Goal: Check status: Check status

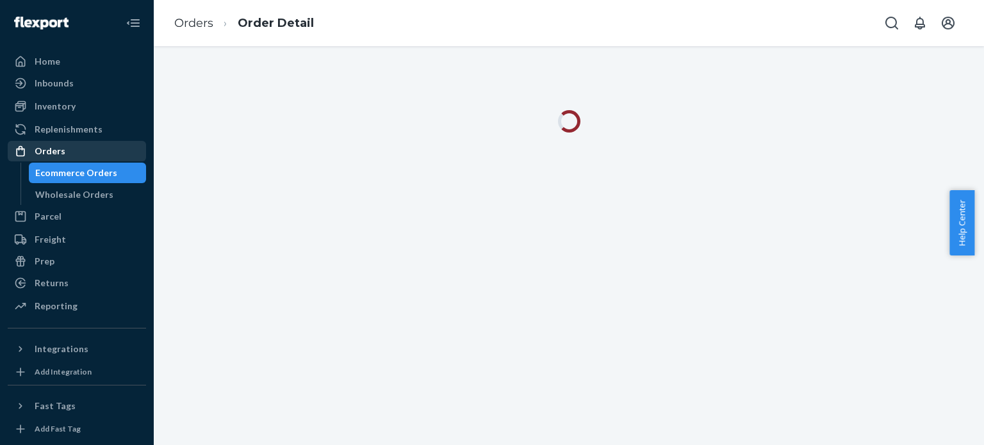
click at [79, 148] on div "Orders" at bounding box center [77, 151] width 136 height 18
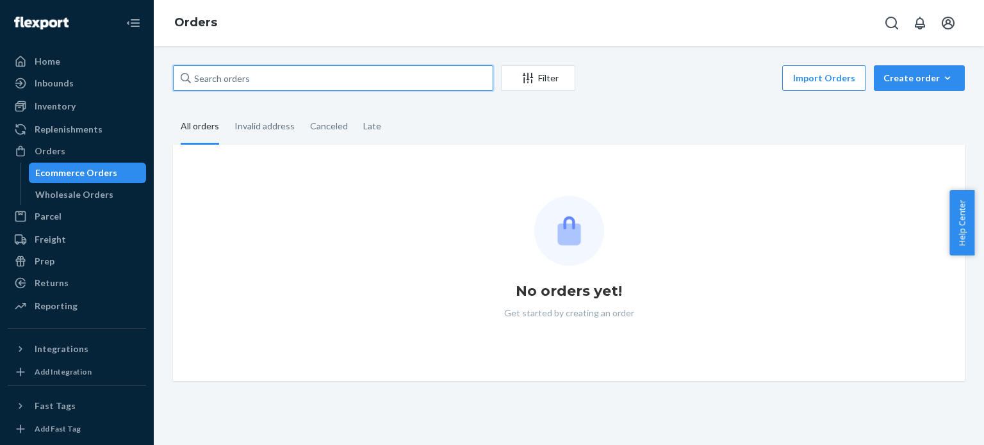
click at [302, 86] on input "text" at bounding box center [333, 78] width 320 height 26
paste input "254192544"
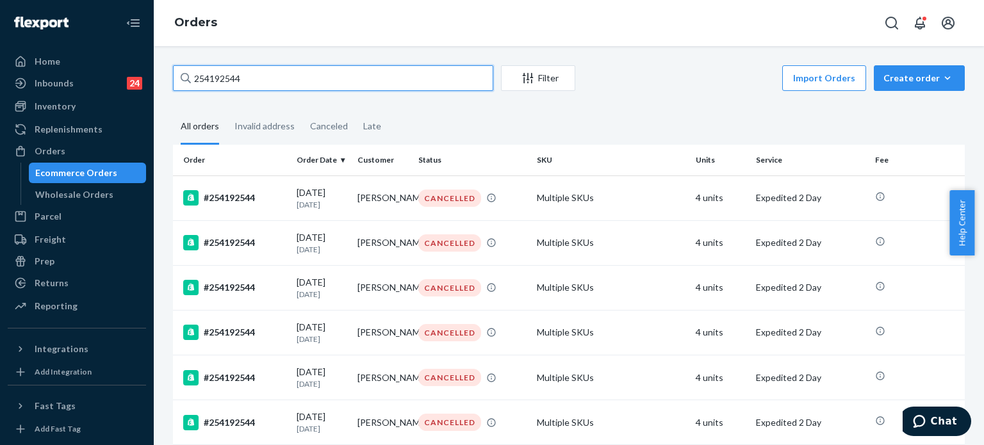
click at [234, 79] on input "254192544" at bounding box center [333, 78] width 320 height 26
paste input "5004775"
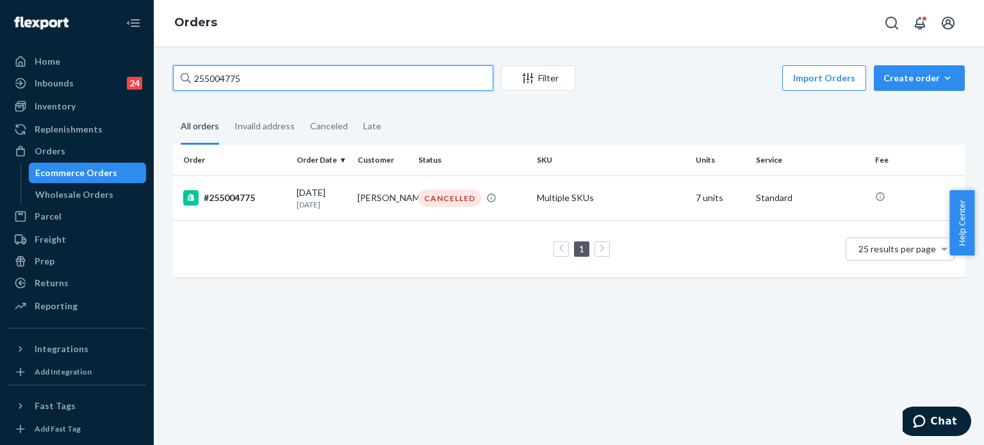
click at [214, 69] on input "255004775" at bounding box center [333, 78] width 320 height 26
paste input "6408"
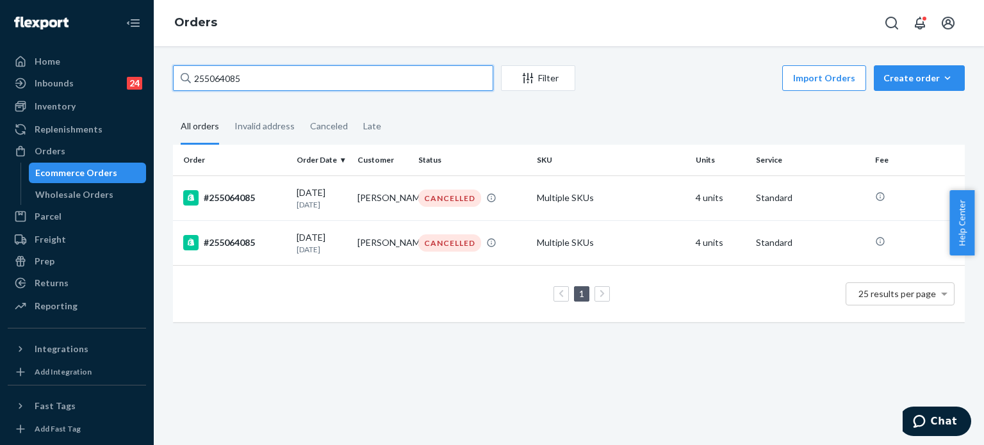
click at [277, 88] on input "255064085" at bounding box center [333, 78] width 320 height 26
paste input "21679"
type input "255216795"
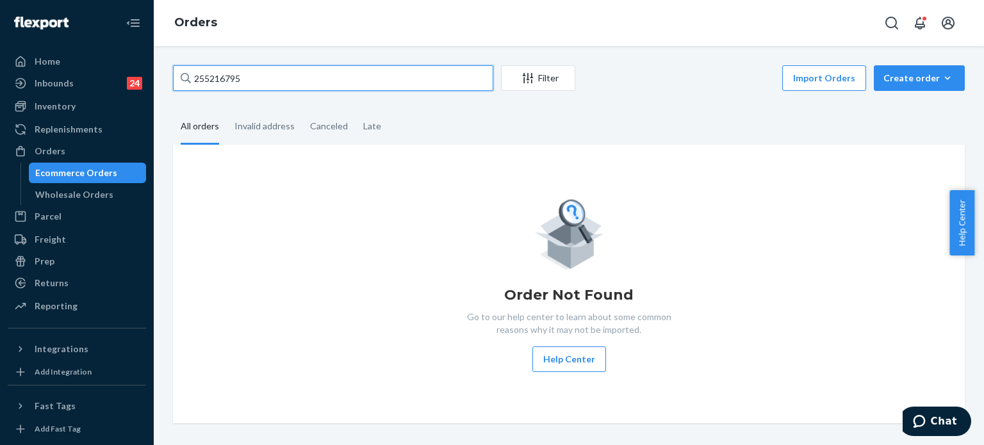
click at [277, 88] on input "255216795" at bounding box center [333, 78] width 320 height 26
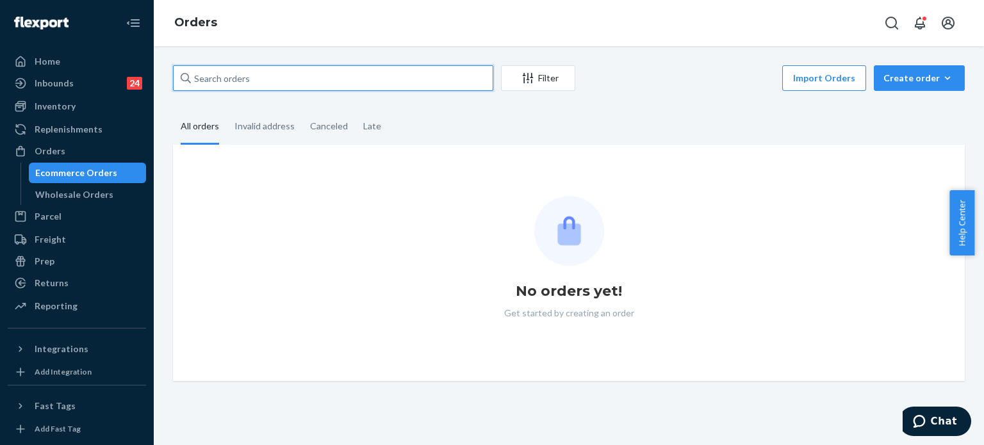
paste input "255216795"
type input "255216795"
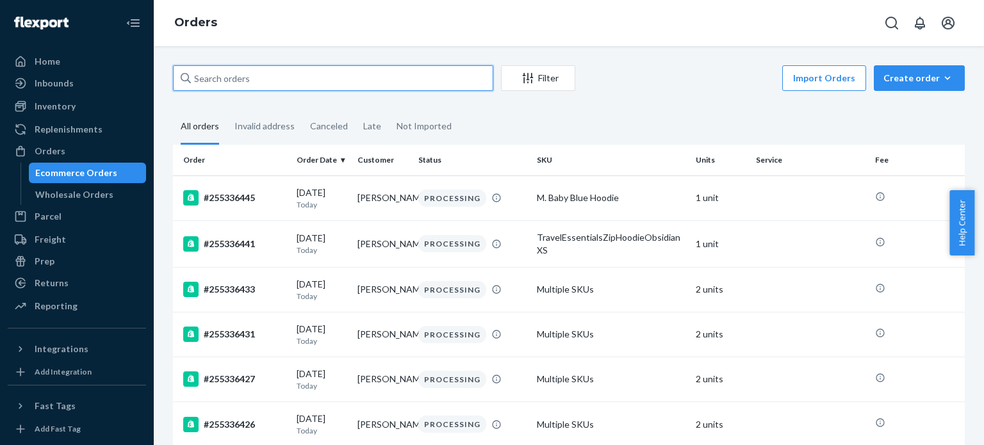
click at [293, 81] on input "text" at bounding box center [333, 78] width 320 height 26
paste input "255216795"
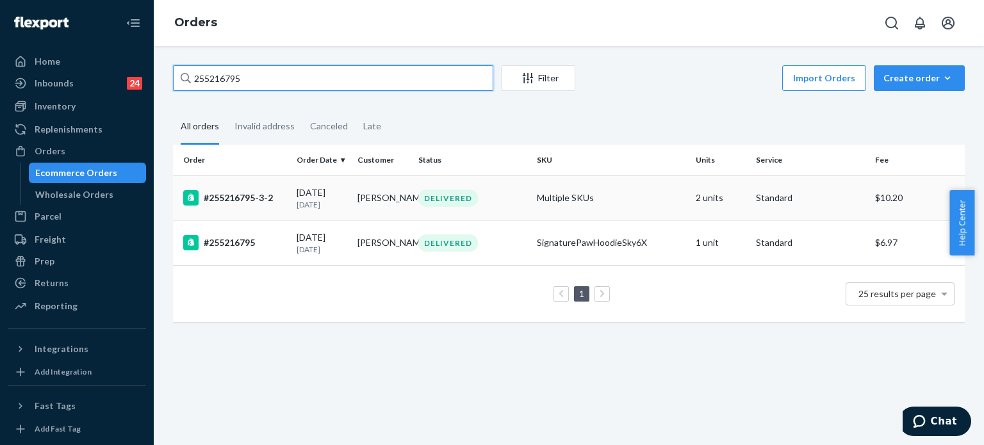
type input "255216795"
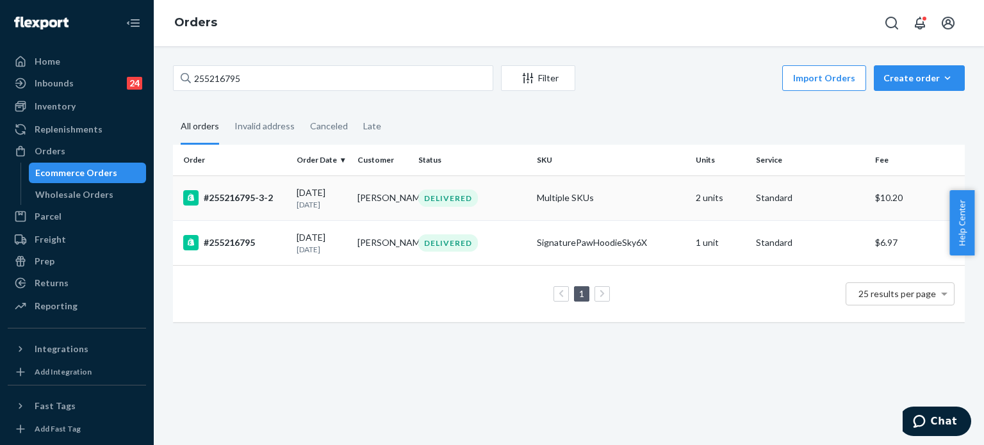
click at [284, 208] on td "#255216795-3-2" at bounding box center [232, 198] width 119 height 45
